Goal: Information Seeking & Learning: Learn about a topic

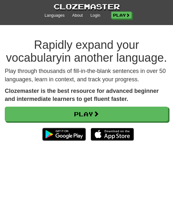
click at [96, 15] on link "Login" at bounding box center [95, 16] width 10 height 6
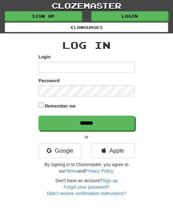
click at [48, 63] on input "Login" at bounding box center [86, 67] width 96 height 11
type input "********"
click at [119, 122] on input "******" at bounding box center [86, 122] width 96 height 15
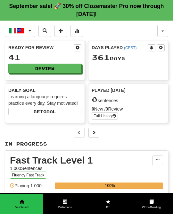
click at [74, 67] on button "Review" at bounding box center [44, 69] width 73 height 10
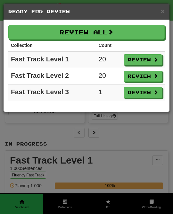
click at [156, 32] on button "Review All" at bounding box center [86, 32] width 157 height 15
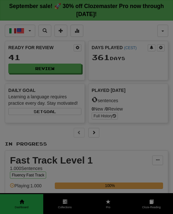
select select "**"
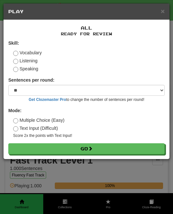
click at [144, 145] on button "Go" at bounding box center [86, 148] width 157 height 11
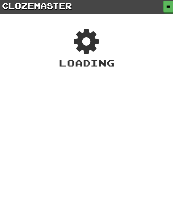
click at [168, 5] on span "button" at bounding box center [169, 6] width 4 height 4
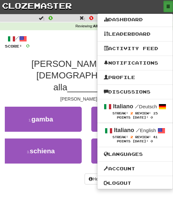
click at [80, 158] on div at bounding box center [86, 107] width 173 height 214
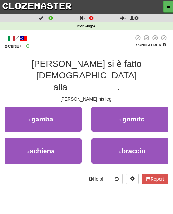
click at [64, 107] on button "1 . gamba" at bounding box center [41, 119] width 82 height 25
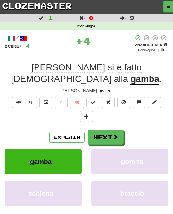
click at [116, 134] on span at bounding box center [116, 137] width 6 height 6
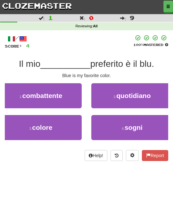
click at [61, 125] on button "3 . colore" at bounding box center [41, 127] width 82 height 25
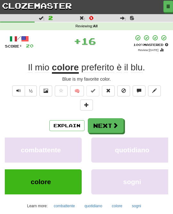
click at [116, 126] on span at bounding box center [116, 125] width 6 height 6
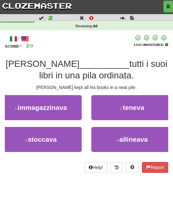
click at [148, 107] on button "2 . teneva" at bounding box center [132, 107] width 82 height 25
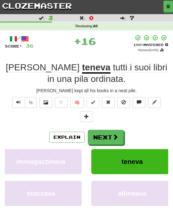
click at [120, 133] on button "Next" at bounding box center [106, 137] width 36 height 15
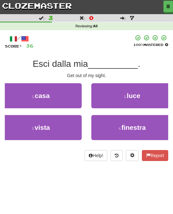
click at [64, 123] on button "3 . vista" at bounding box center [41, 127] width 82 height 25
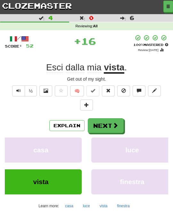
click at [113, 123] on span at bounding box center [116, 125] width 6 height 6
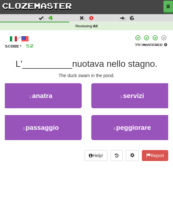
click at [66, 93] on button "1 . anatra" at bounding box center [41, 95] width 82 height 25
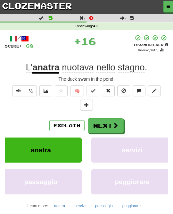
click at [115, 122] on span at bounding box center [116, 125] width 6 height 6
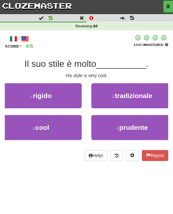
click at [65, 126] on button "3 . cool" at bounding box center [41, 127] width 82 height 25
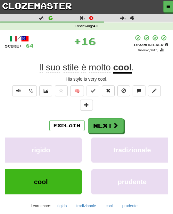
click at [117, 122] on span at bounding box center [116, 125] width 6 height 6
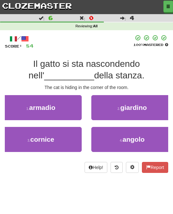
click at [140, 135] on span "angolo" at bounding box center [134, 138] width 22 height 7
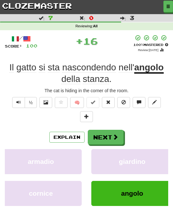
click at [118, 134] on button "Next" at bounding box center [106, 137] width 36 height 15
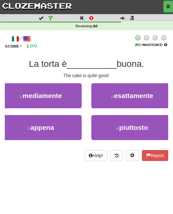
click at [139, 124] on span "piuttosto" at bounding box center [133, 127] width 29 height 7
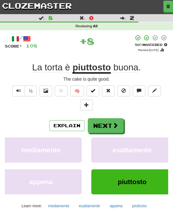
click at [117, 122] on span at bounding box center [116, 125] width 6 height 6
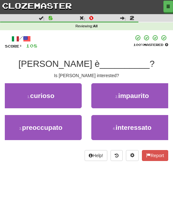
click at [137, 124] on span "interessato" at bounding box center [134, 127] width 36 height 7
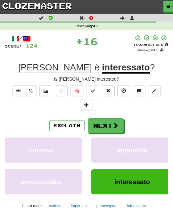
click at [114, 124] on span at bounding box center [116, 125] width 6 height 6
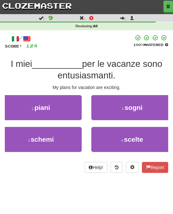
click at [66, 109] on button "1 . piani" at bounding box center [41, 107] width 82 height 25
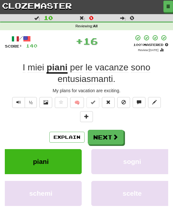
click at [115, 130] on button "Next" at bounding box center [106, 137] width 36 height 15
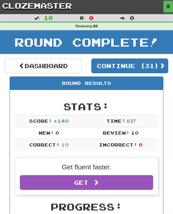
click at [161, 64] on button "Continue ( 31 )" at bounding box center [129, 65] width 77 height 15
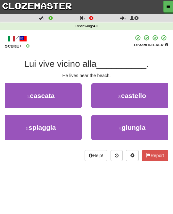
click at [70, 124] on button "3 . spiaggia" at bounding box center [41, 127] width 82 height 25
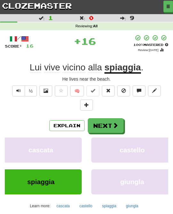
click at [118, 129] on button "Next" at bounding box center [106, 125] width 36 height 15
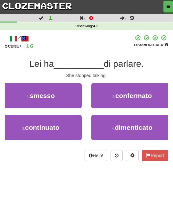
click at [68, 96] on button "1 . smesso" at bounding box center [41, 95] width 82 height 25
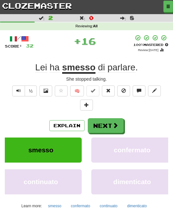
click at [113, 124] on span at bounding box center [116, 125] width 6 height 6
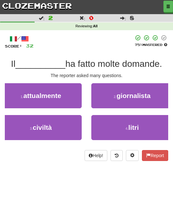
click at [151, 98] on button "2 . giornalista" at bounding box center [132, 95] width 82 height 25
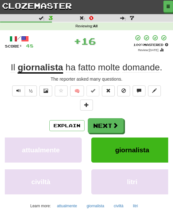
click at [117, 122] on span at bounding box center [116, 125] width 6 height 6
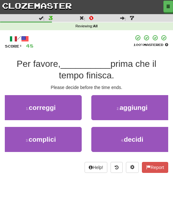
click at [63, 136] on button "3 . complici" at bounding box center [41, 139] width 82 height 25
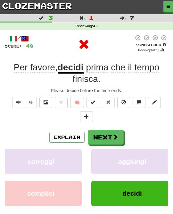
click at [110, 132] on button "Next" at bounding box center [106, 137] width 36 height 15
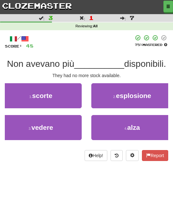
click at [73, 96] on button "1 . scorte" at bounding box center [41, 95] width 82 height 25
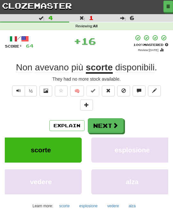
click at [118, 125] on span at bounding box center [116, 125] width 6 height 6
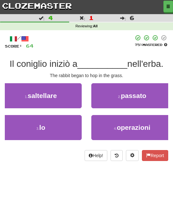
click at [70, 95] on button "1 . saltellare" at bounding box center [41, 95] width 82 height 25
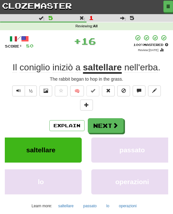
click at [116, 124] on span at bounding box center [116, 125] width 6 height 6
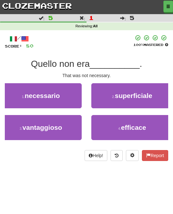
click at [66, 97] on button "1 . necessario" at bounding box center [41, 95] width 82 height 25
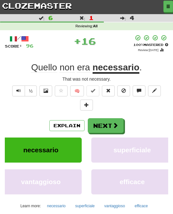
click at [117, 124] on span at bounding box center [116, 125] width 6 height 6
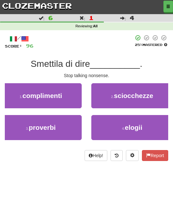
click at [155, 98] on button "2 . sciocchezze" at bounding box center [132, 95] width 82 height 25
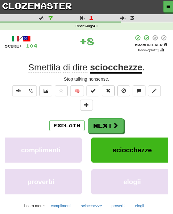
click at [117, 124] on span at bounding box center [116, 125] width 6 height 6
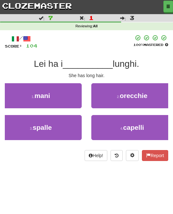
click at [142, 125] on span "capelli" at bounding box center [133, 127] width 21 height 7
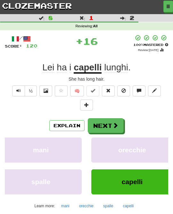
click at [120, 124] on button "Next" at bounding box center [106, 125] width 36 height 15
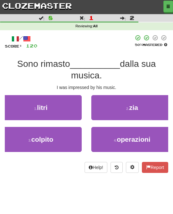
click at [66, 135] on button "3 . colpito" at bounding box center [41, 139] width 82 height 25
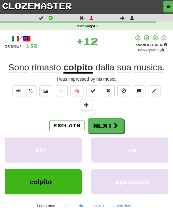
click at [115, 126] on span at bounding box center [116, 125] width 6 height 6
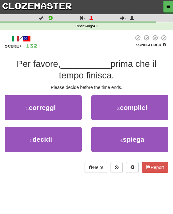
click at [73, 136] on button "3 . decidi" at bounding box center [41, 139] width 82 height 25
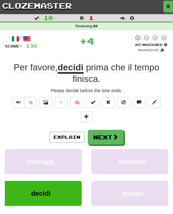
click at [118, 134] on span at bounding box center [116, 137] width 6 height 6
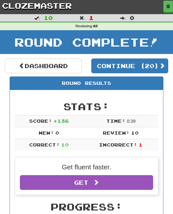
click at [162, 65] on button "Continue ( 20 )" at bounding box center [129, 65] width 77 height 15
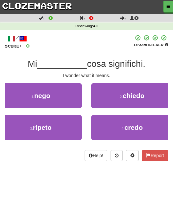
click at [156, 96] on button "2 . chiedo" at bounding box center [132, 95] width 82 height 25
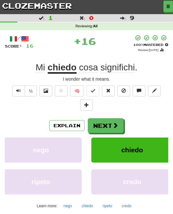
click at [122, 123] on button "Next" at bounding box center [106, 125] width 36 height 15
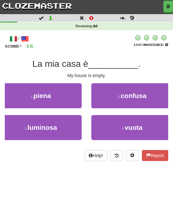
click at [140, 126] on span "vuota" at bounding box center [134, 127] width 18 height 7
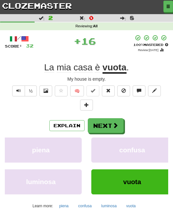
click at [113, 127] on span at bounding box center [116, 125] width 6 height 6
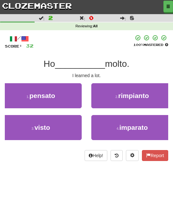
click at [143, 124] on span "imparato" at bounding box center [134, 127] width 29 height 7
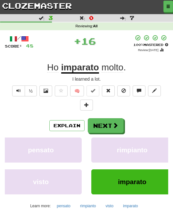
click at [113, 124] on span at bounding box center [116, 125] width 6 height 6
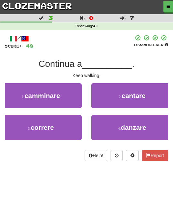
click at [68, 91] on button "1 . camminare" at bounding box center [41, 95] width 82 height 25
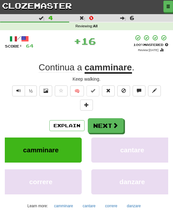
click at [117, 123] on span at bounding box center [116, 125] width 6 height 6
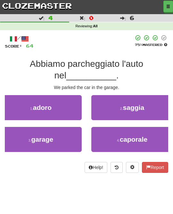
click at [70, 132] on button "3 . garage" at bounding box center [41, 139] width 82 height 25
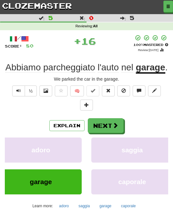
click at [113, 128] on span at bounding box center [116, 125] width 6 height 6
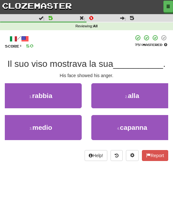
click at [68, 96] on button "1 . rabbia" at bounding box center [41, 95] width 82 height 25
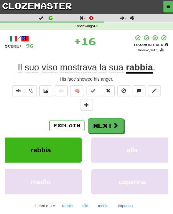
click at [109, 124] on button "Next" at bounding box center [106, 125] width 36 height 15
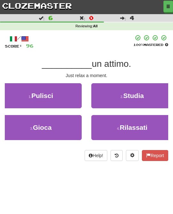
click at [124, 126] on span "Rilassati" at bounding box center [134, 127] width 28 height 7
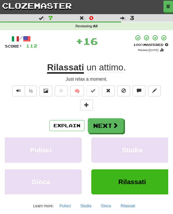
click at [116, 124] on span at bounding box center [116, 125] width 6 height 6
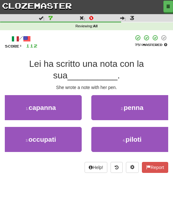
click at [132, 108] on span "penna" at bounding box center [134, 107] width 20 height 7
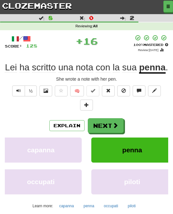
click at [111, 133] on button "Next" at bounding box center [106, 125] width 36 height 15
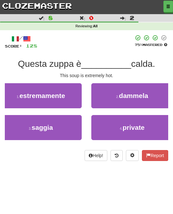
click at [71, 97] on button "1 . estremamente" at bounding box center [41, 95] width 82 height 25
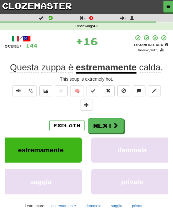
click at [117, 125] on span at bounding box center [116, 125] width 6 height 6
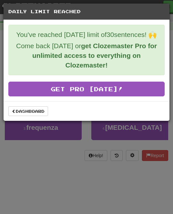
click at [39, 109] on link "Dashboard" at bounding box center [28, 111] width 40 height 10
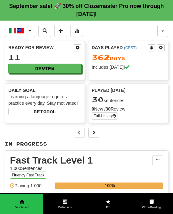
click at [28, 30] on button "Italiano / English" at bounding box center [20, 31] width 30 height 12
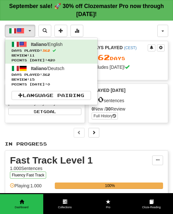
click at [87, 76] on span "Days Played: 362" at bounding box center [52, 74] width 80 height 5
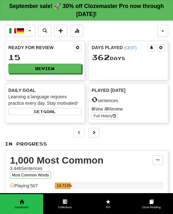
click at [70, 64] on button "Review" at bounding box center [44, 69] width 73 height 10
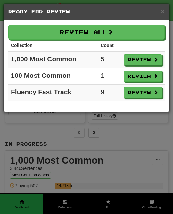
click at [158, 32] on button "Review All" at bounding box center [86, 32] width 157 height 15
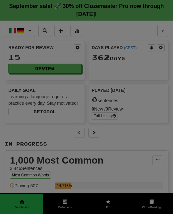
select select "**"
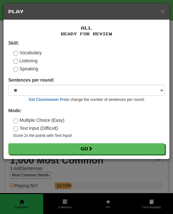
click at [105, 148] on button "Go" at bounding box center [86, 148] width 157 height 11
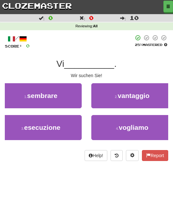
click at [127, 128] on span "vogliamo" at bounding box center [134, 127] width 30 height 7
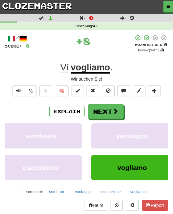
click at [117, 110] on span at bounding box center [116, 111] width 6 height 6
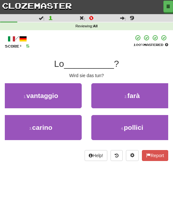
click at [143, 94] on button "2 . farà" at bounding box center [132, 95] width 82 height 25
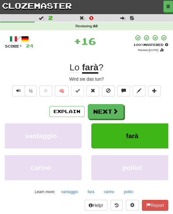
click at [118, 113] on span at bounding box center [116, 111] width 6 height 6
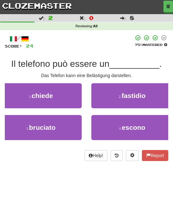
click at [140, 98] on span "fastidio" at bounding box center [134, 95] width 24 height 7
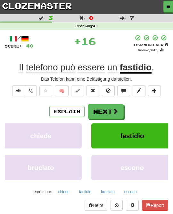
click at [117, 114] on button "Next" at bounding box center [106, 111] width 36 height 15
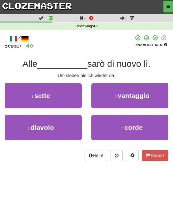
click at [65, 91] on button "1 . sette" at bounding box center [41, 95] width 82 height 25
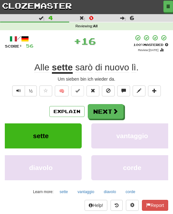
click at [116, 113] on span at bounding box center [116, 111] width 6 height 6
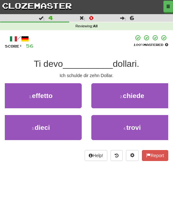
click at [153, 98] on button "2 . chiede" at bounding box center [132, 95] width 82 height 25
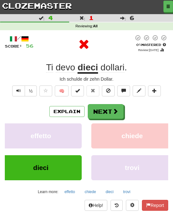
click at [120, 112] on button "Next" at bounding box center [106, 111] width 36 height 15
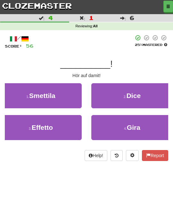
click at [67, 93] on button "1 . Smettila" at bounding box center [41, 95] width 82 height 25
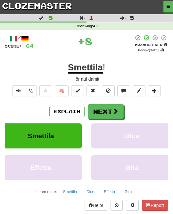
click at [104, 111] on button "Next" at bounding box center [106, 111] width 36 height 15
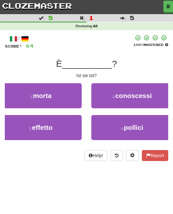
click at [63, 98] on button "1 . morta" at bounding box center [41, 95] width 82 height 25
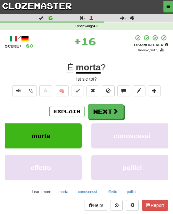
click at [117, 110] on span at bounding box center [116, 111] width 6 height 6
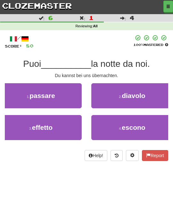
click at [67, 101] on button "1 . passare" at bounding box center [41, 95] width 82 height 25
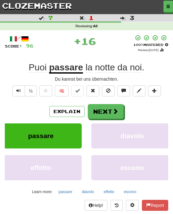
click at [115, 114] on button "Next" at bounding box center [106, 111] width 36 height 15
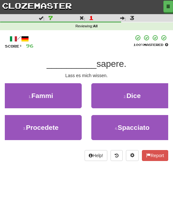
click at [74, 94] on button "1 . Fammi" at bounding box center [41, 95] width 82 height 25
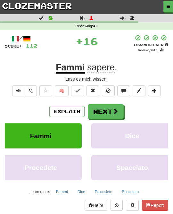
click at [116, 108] on span at bounding box center [116, 111] width 6 height 6
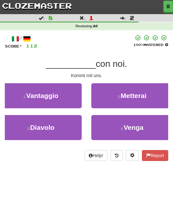
click at [129, 125] on span "Venga" at bounding box center [134, 127] width 20 height 7
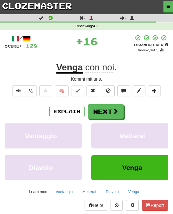
click at [117, 109] on span at bounding box center [116, 111] width 6 height 6
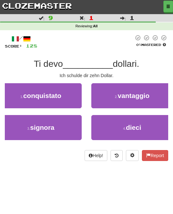
click at [126, 124] on button "4 . dieci" at bounding box center [132, 127] width 82 height 25
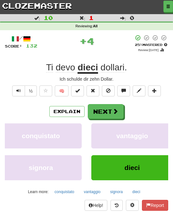
click at [116, 112] on span at bounding box center [116, 111] width 6 height 6
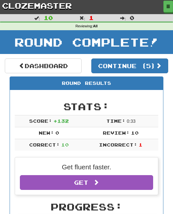
click at [158, 65] on button "Continue ( 5 )" at bounding box center [129, 65] width 77 height 15
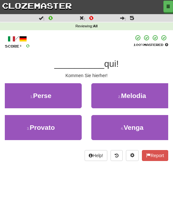
click at [129, 124] on span "Venga" at bounding box center [134, 127] width 20 height 7
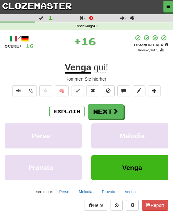
click at [116, 112] on span at bounding box center [116, 111] width 6 height 6
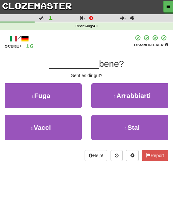
click at [128, 124] on span "Stai" at bounding box center [134, 127] width 13 height 7
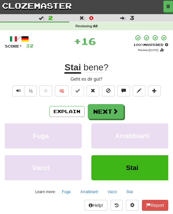
click at [119, 109] on button "Next" at bounding box center [106, 111] width 36 height 15
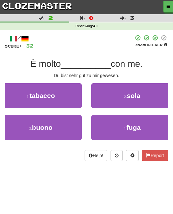
click at [70, 123] on button "3 . buono" at bounding box center [41, 127] width 82 height 25
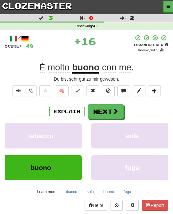
click at [111, 110] on button "Next" at bounding box center [106, 111] width 36 height 15
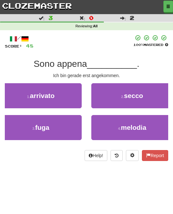
click at [70, 96] on button "1 . arrivato" at bounding box center [41, 95] width 82 height 25
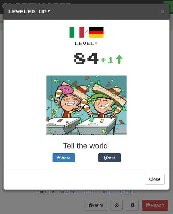
click at [162, 177] on button "Close" at bounding box center [155, 179] width 20 height 11
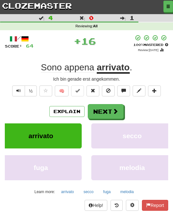
click at [117, 111] on span at bounding box center [116, 111] width 6 height 6
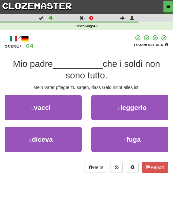
click at [72, 131] on button "3 . diceva" at bounding box center [41, 139] width 82 height 25
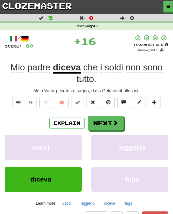
click at [115, 122] on span at bounding box center [116, 123] width 6 height 6
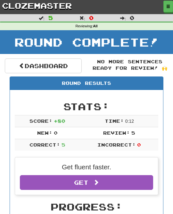
click at [70, 65] on link "Dashboard" at bounding box center [43, 65] width 77 height 15
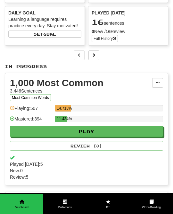
scroll to position [109, 0]
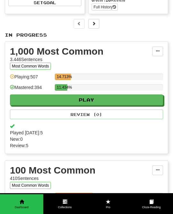
click at [152, 100] on button "Play" at bounding box center [86, 99] width 153 height 11
select select "**"
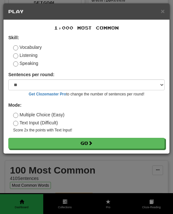
click at [132, 141] on button "Go" at bounding box center [86, 143] width 157 height 11
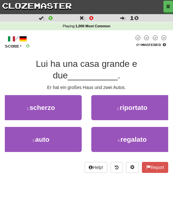
click at [73, 133] on button "3 . auto" at bounding box center [41, 139] width 82 height 25
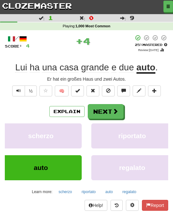
click at [116, 108] on span at bounding box center [116, 111] width 6 height 6
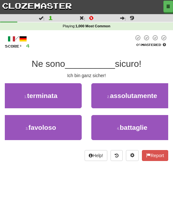
click at [152, 93] on span "assolutamente" at bounding box center [133, 95] width 47 height 7
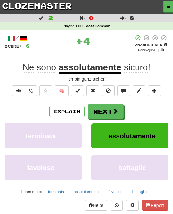
click at [118, 109] on span at bounding box center [116, 111] width 6 height 6
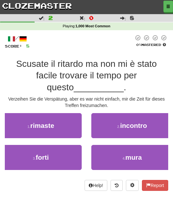
click at [134, 125] on span "incontro" at bounding box center [133, 125] width 27 height 7
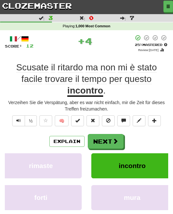
click at [116, 138] on span at bounding box center [116, 141] width 6 height 6
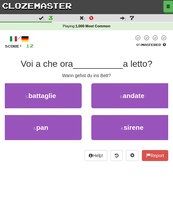
click at [150, 100] on button "2 . andate" at bounding box center [132, 95] width 82 height 25
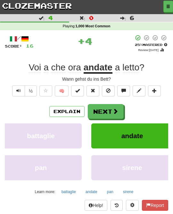
click at [118, 112] on button "Next" at bounding box center [106, 111] width 36 height 15
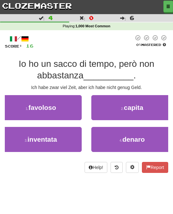
click at [129, 137] on span "denaro" at bounding box center [134, 138] width 22 height 7
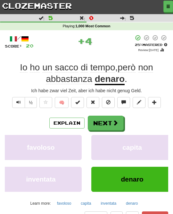
click at [117, 120] on span at bounding box center [116, 123] width 6 height 6
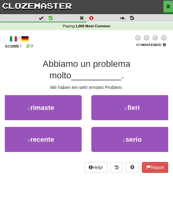
click at [129, 132] on button "4 . serio" at bounding box center [132, 139] width 82 height 25
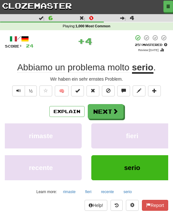
click at [122, 130] on button "fieri" at bounding box center [132, 135] width 82 height 25
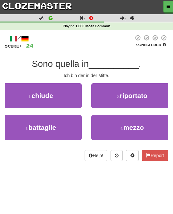
click at [136, 124] on span "mezzo" at bounding box center [134, 127] width 21 height 7
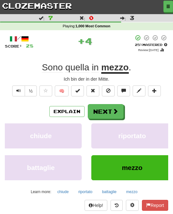
click at [118, 112] on span at bounding box center [116, 111] width 6 height 6
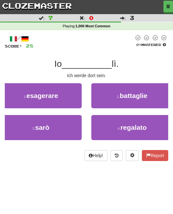
click at [72, 125] on button "3 . sarò" at bounding box center [41, 127] width 82 height 25
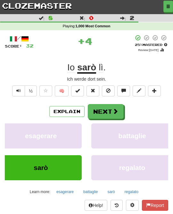
click at [113, 111] on span at bounding box center [116, 111] width 6 height 6
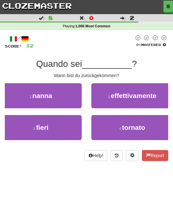
click at [131, 124] on span "tornato" at bounding box center [133, 127] width 23 height 7
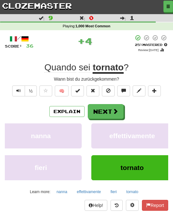
click at [115, 110] on span at bounding box center [116, 111] width 6 height 6
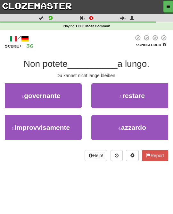
click at [145, 95] on span "restare" at bounding box center [134, 95] width 22 height 7
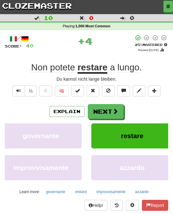
click at [118, 111] on button "Next" at bounding box center [106, 111] width 36 height 15
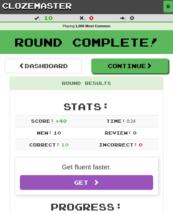
click at [160, 67] on button "Continue" at bounding box center [129, 65] width 77 height 15
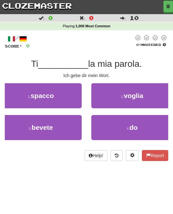
click at [120, 124] on button "4 . do" at bounding box center [132, 127] width 82 height 25
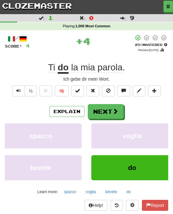
click at [119, 111] on button "Next" at bounding box center [106, 111] width 36 height 15
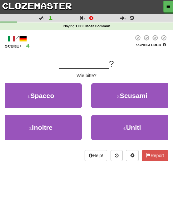
click at [145, 96] on span "Scusami" at bounding box center [134, 95] width 28 height 7
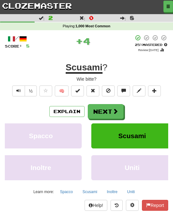
click at [118, 109] on button "Next" at bounding box center [106, 111] width 36 height 15
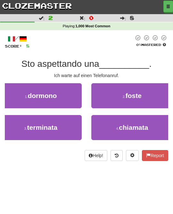
click at [127, 125] on span "chiamata" at bounding box center [133, 127] width 29 height 7
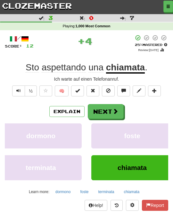
click at [118, 113] on span at bounding box center [116, 111] width 6 height 6
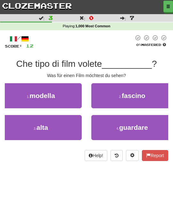
click at [128, 124] on span "guardare" at bounding box center [133, 127] width 29 height 7
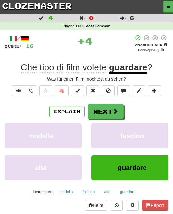
click at [119, 108] on button "Next" at bounding box center [106, 111] width 36 height 15
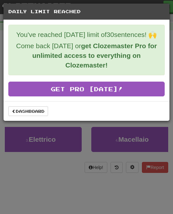
click at [39, 109] on link "Dashboard" at bounding box center [28, 111] width 40 height 10
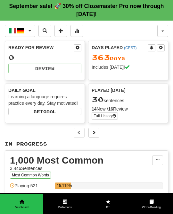
click at [164, 31] on button "button" at bounding box center [163, 31] width 11 height 12
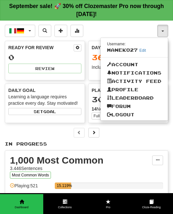
click at [140, 114] on link "Logout" at bounding box center [134, 114] width 67 height 8
